Goal: Task Accomplishment & Management: Manage account settings

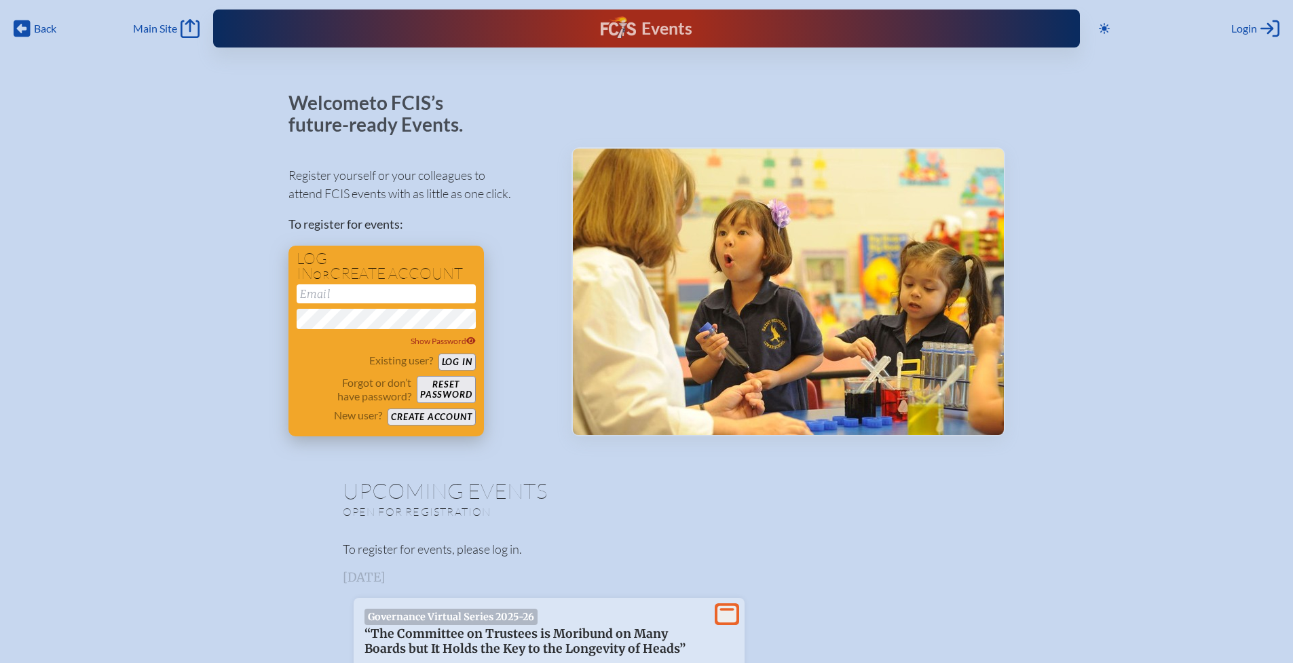
type input "[EMAIL_ADDRESS][DOMAIN_NAME]"
click at [462, 357] on button "Log in" at bounding box center [457, 362] width 37 height 17
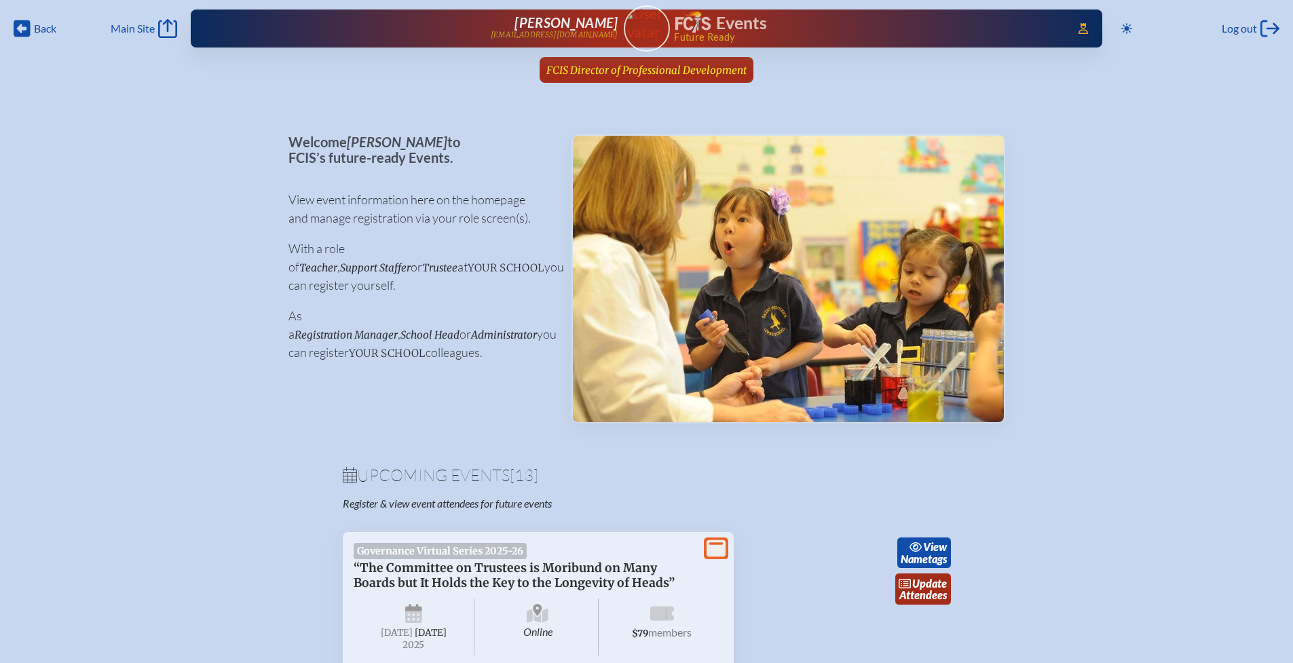
click at [586, 70] on span "FCIS Director of Professional Development" at bounding box center [646, 70] width 200 height 13
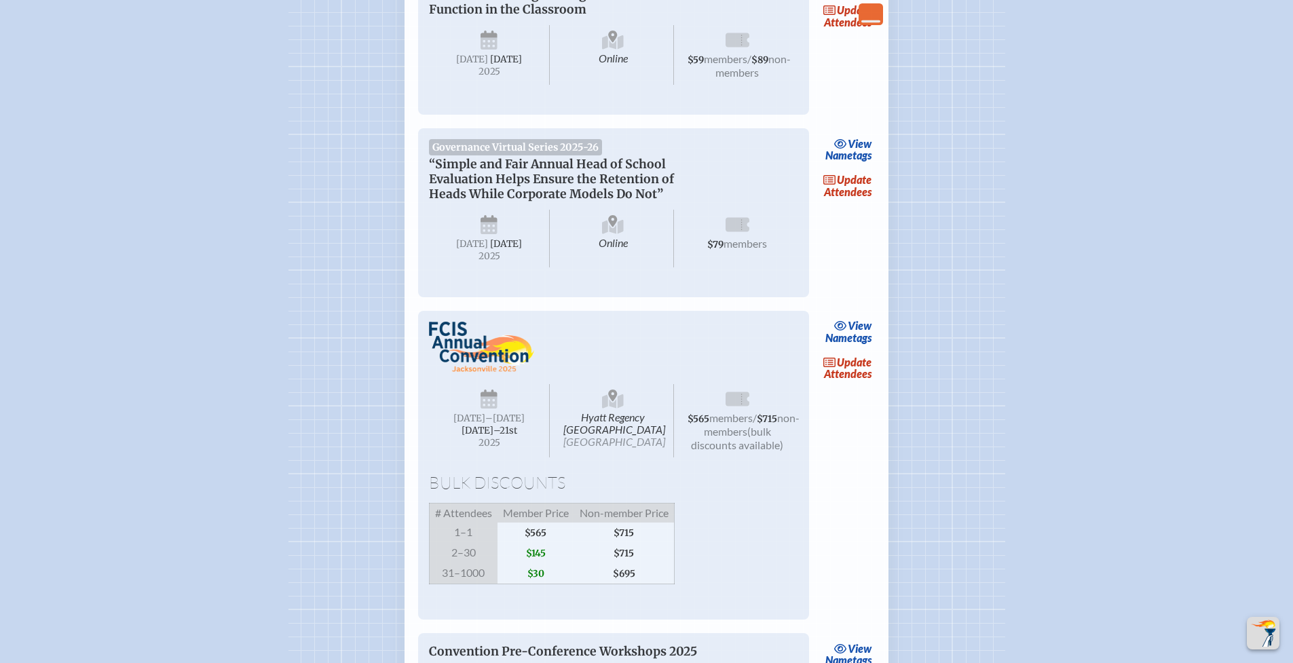
scroll to position [1626, 0]
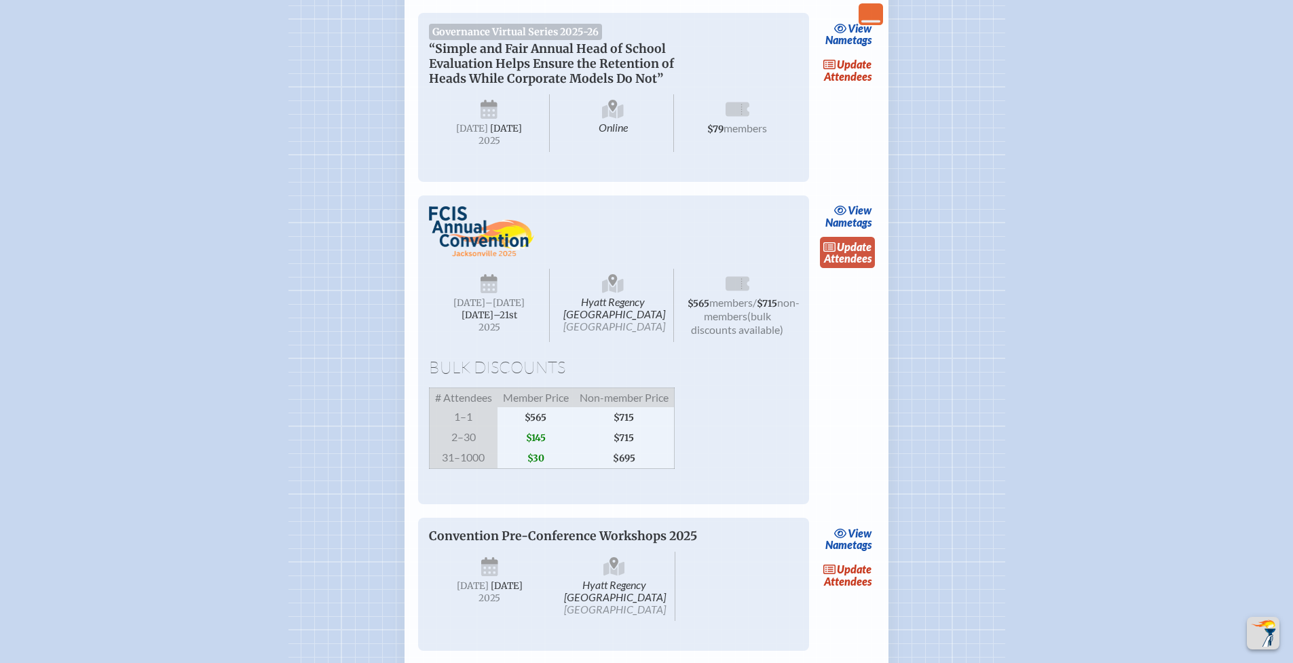
click at [857, 268] on link "update Attendees" at bounding box center [848, 252] width 56 height 31
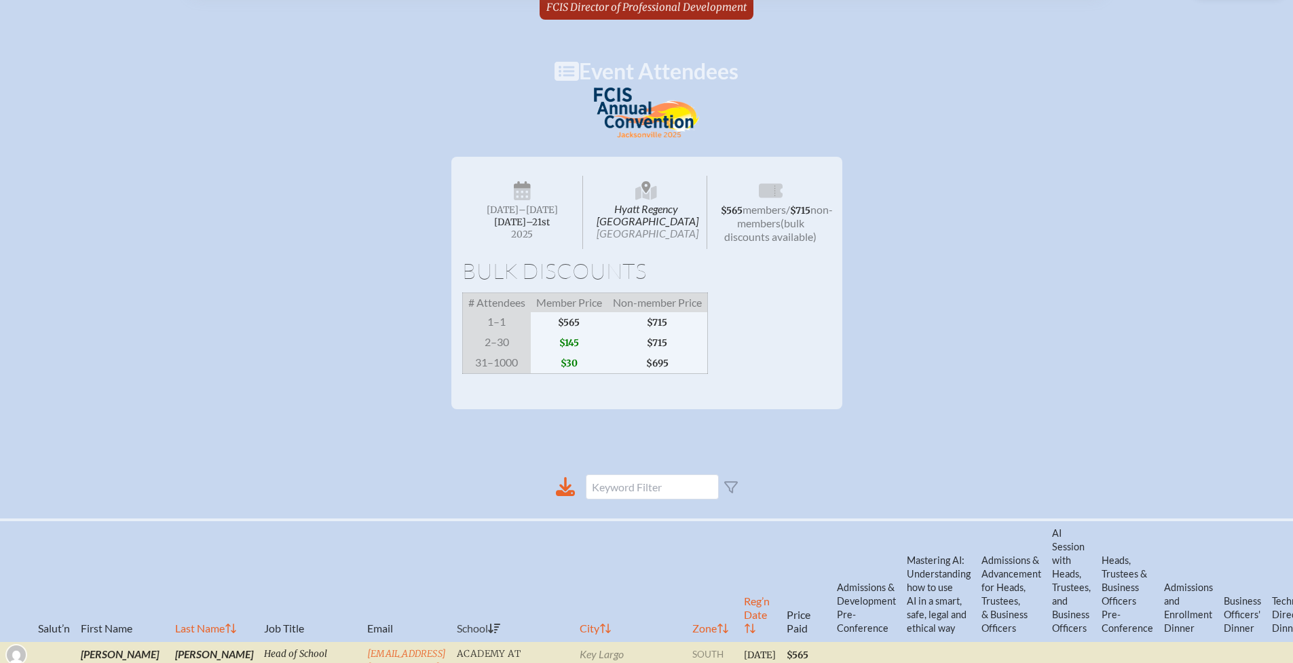
scroll to position [126, 0]
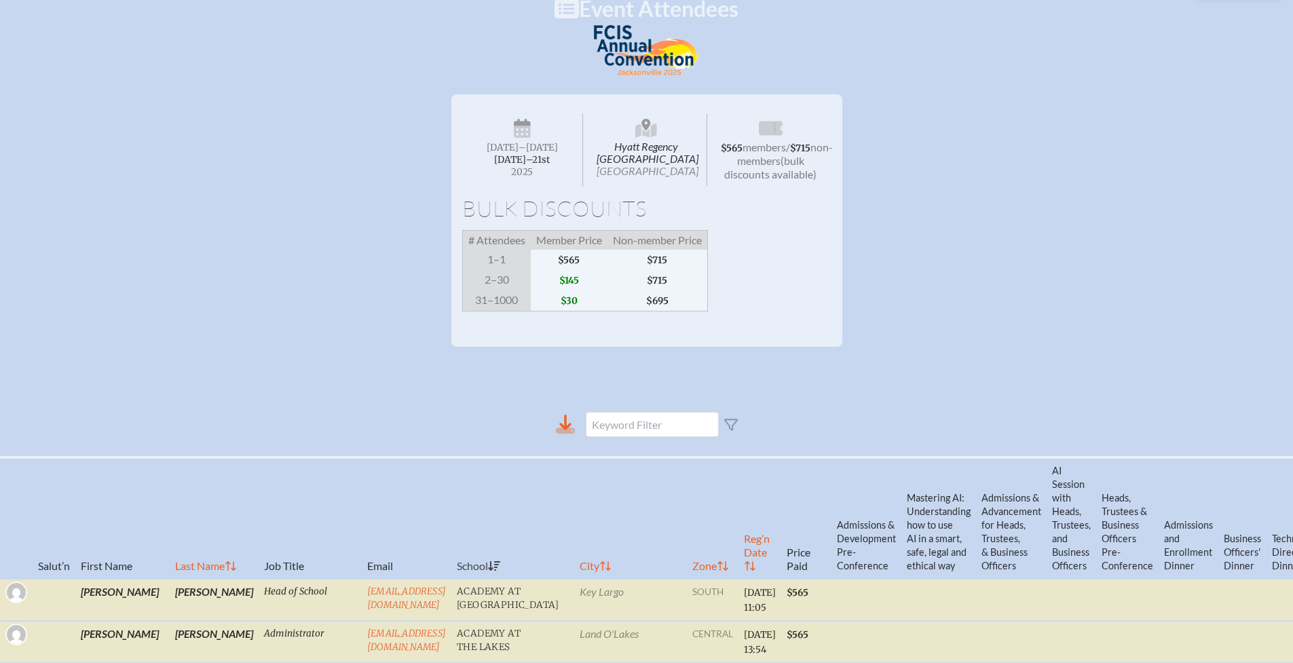
click at [566, 430] on icon at bounding box center [565, 423] width 12 height 16
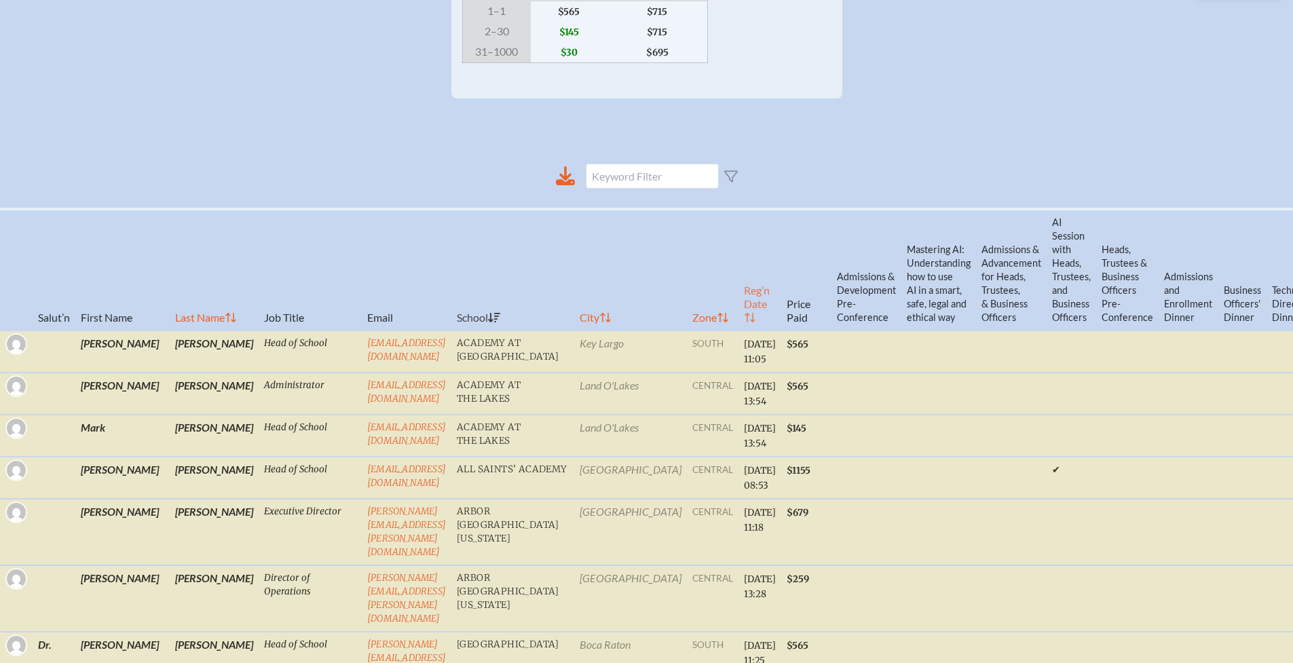
scroll to position [376, 0]
click at [739, 327] on th "Reg’n Date" at bounding box center [760, 268] width 43 height 122
checkbox input "false"
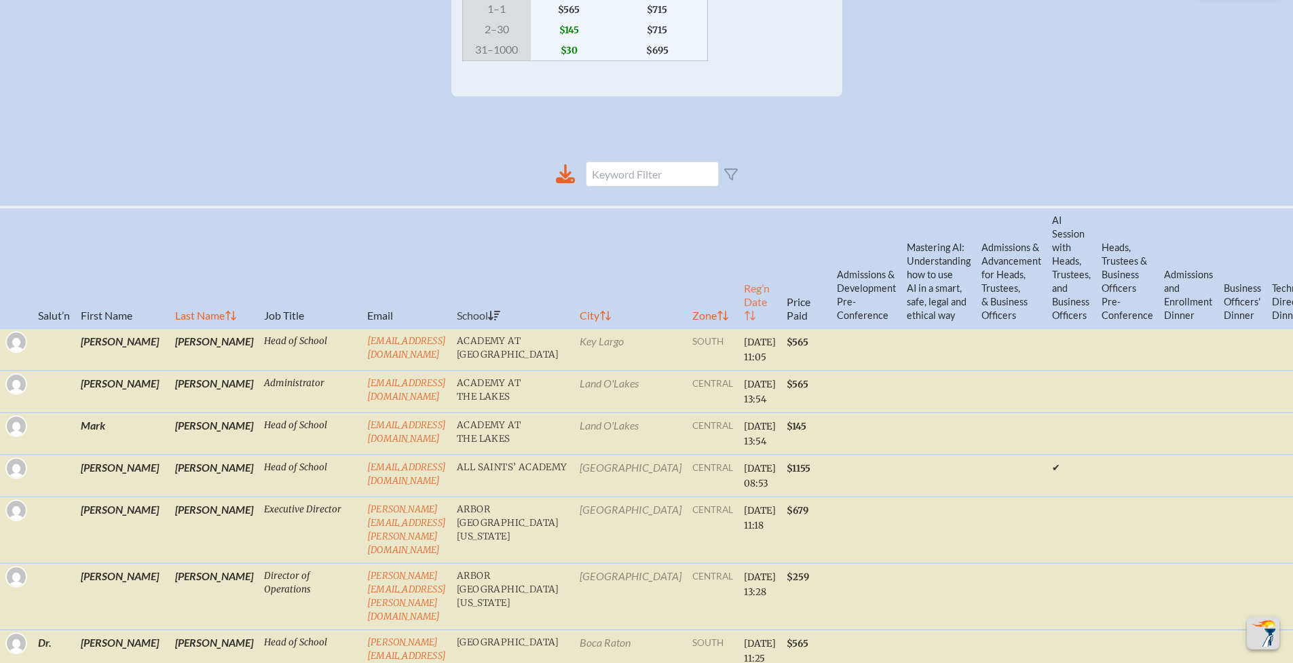
checkbox input "false"
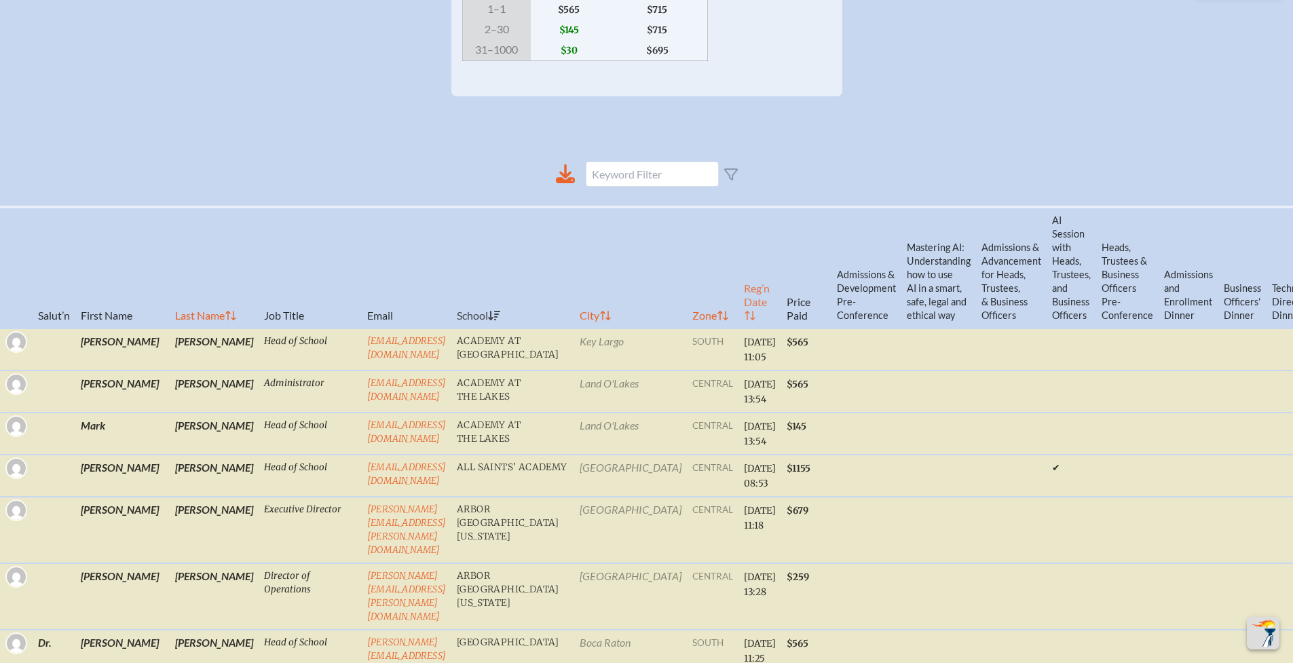
checkbox input "true"
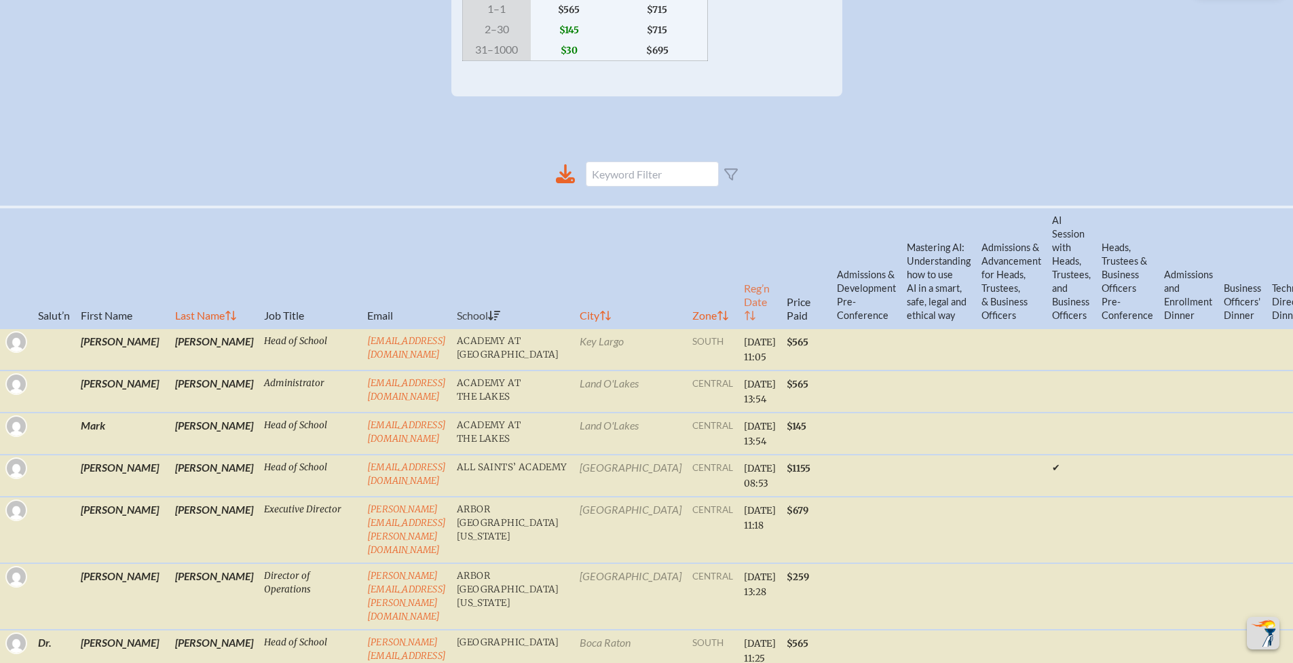
checkbox input "true"
checkbox input "false"
checkbox input "true"
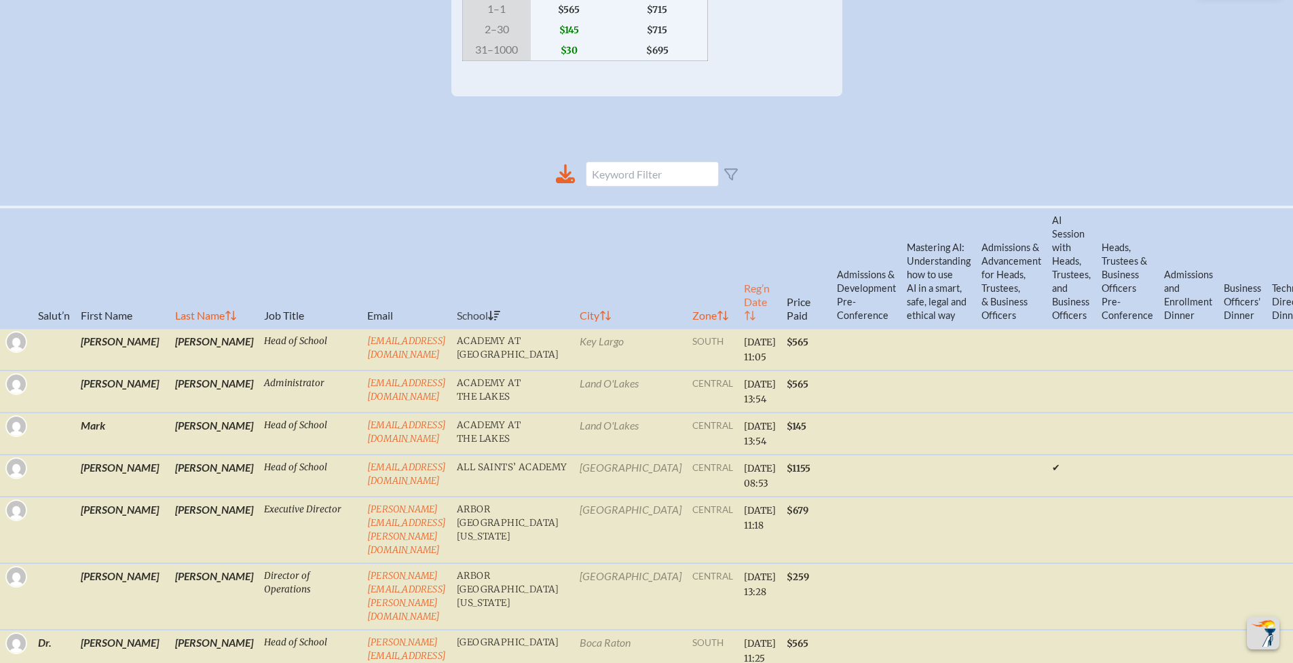
checkbox input "false"
checkbox input "true"
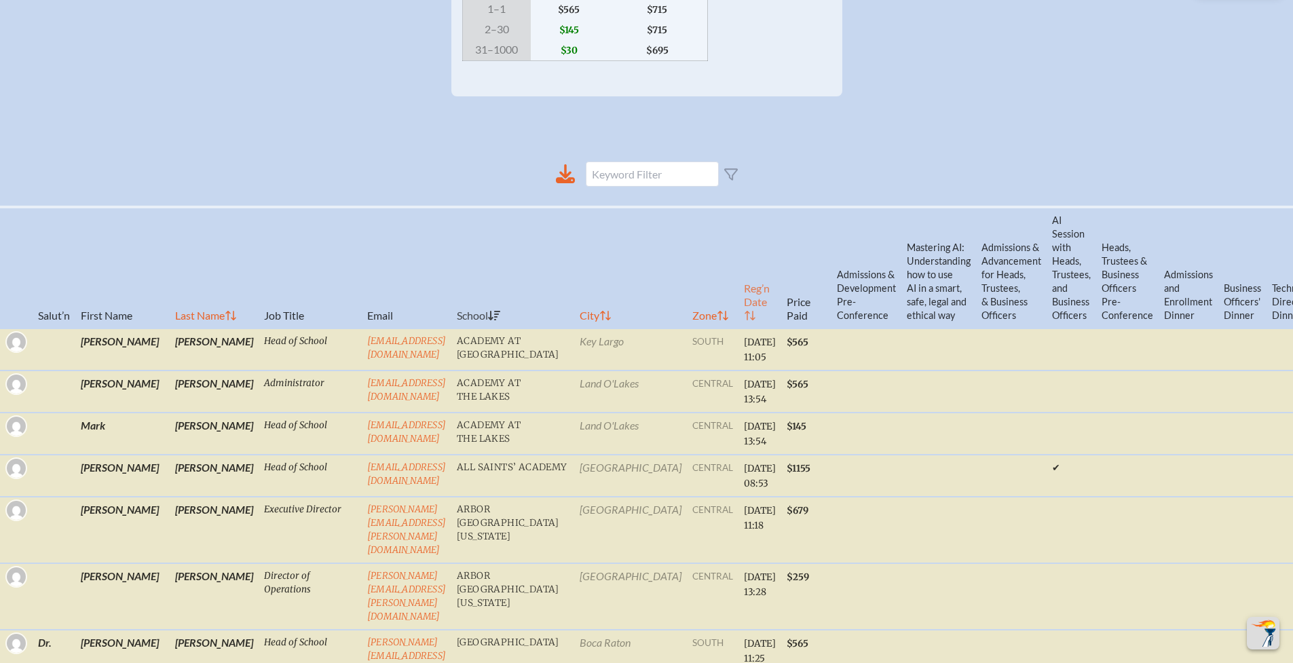
checkbox input "true"
checkbox input "false"
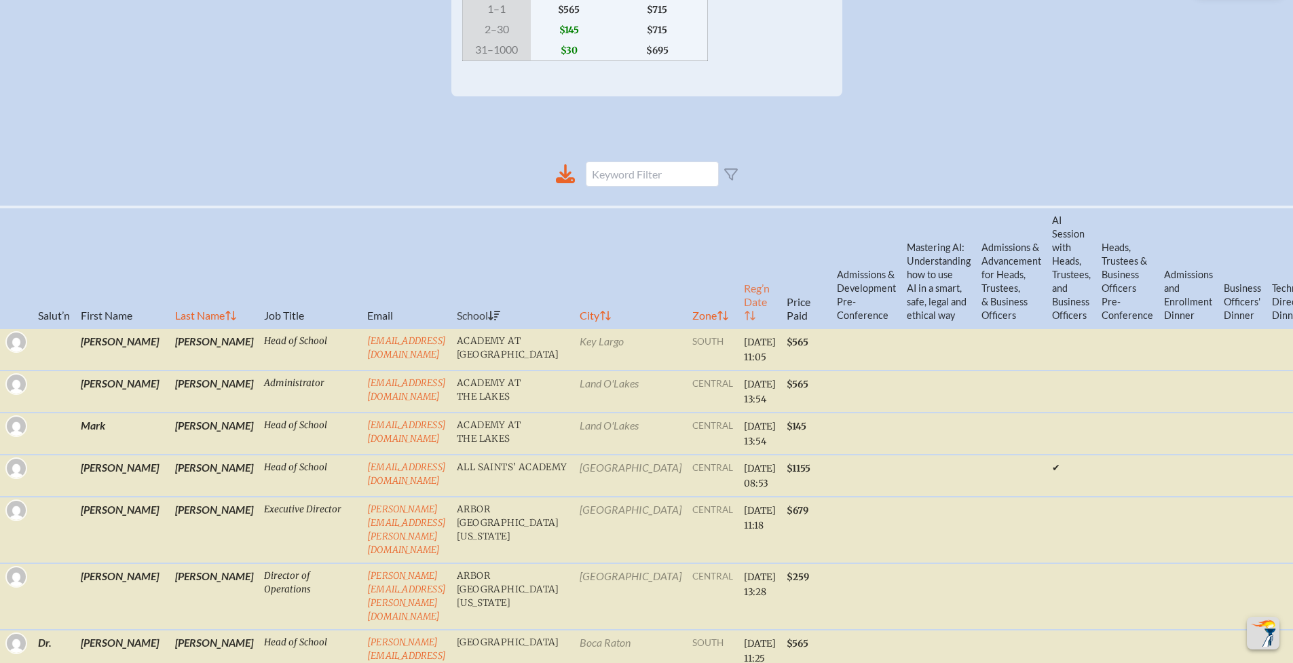
checkbox input "false"
checkbox input "true"
checkbox input "false"
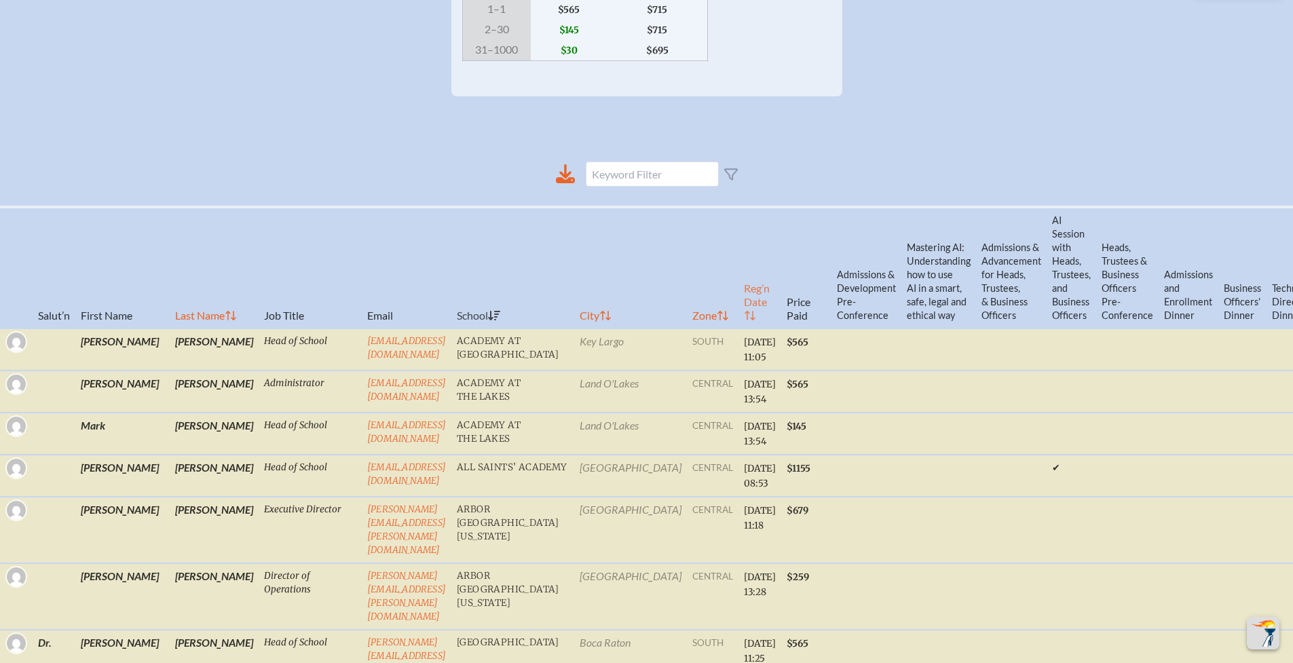
checkbox input "false"
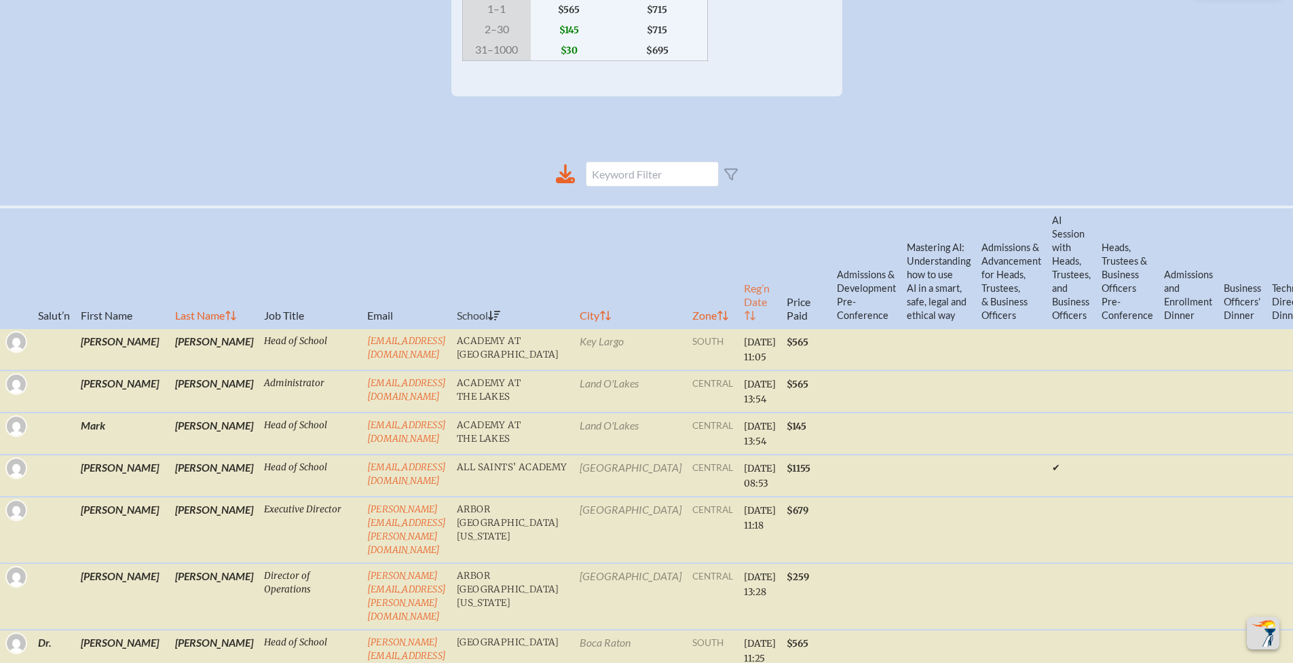
checkbox input "true"
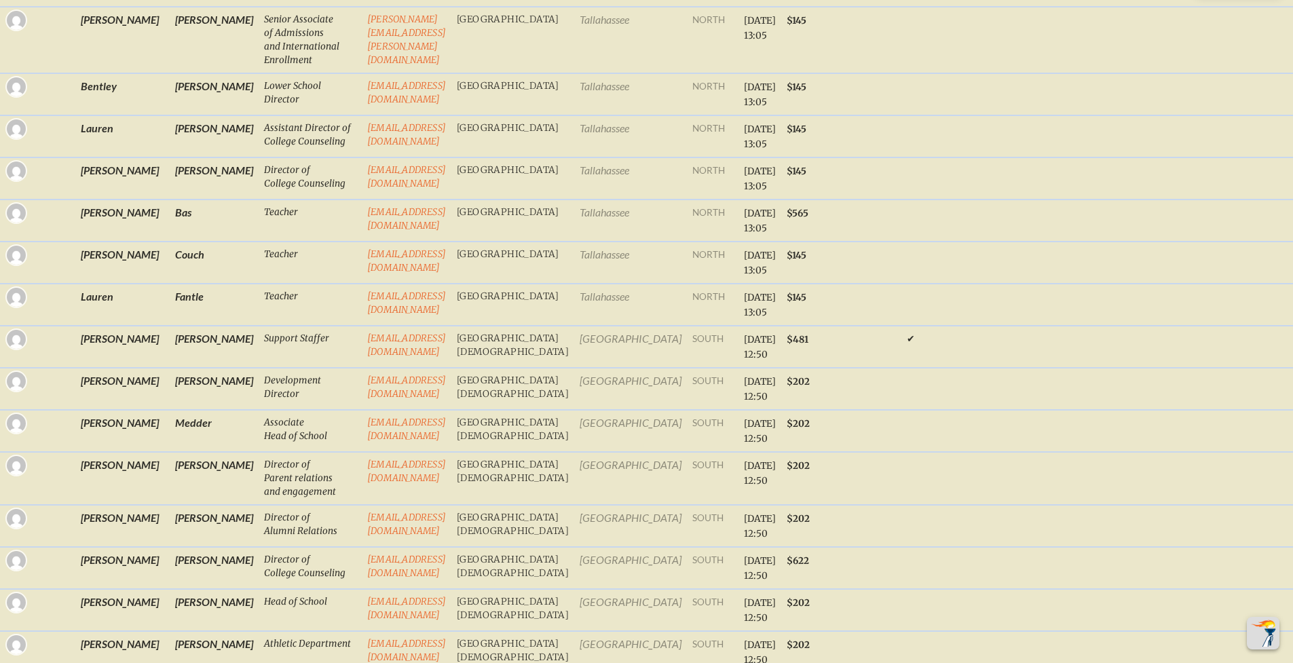
scroll to position [1337, 0]
